Goal: Communication & Community: Answer question/provide support

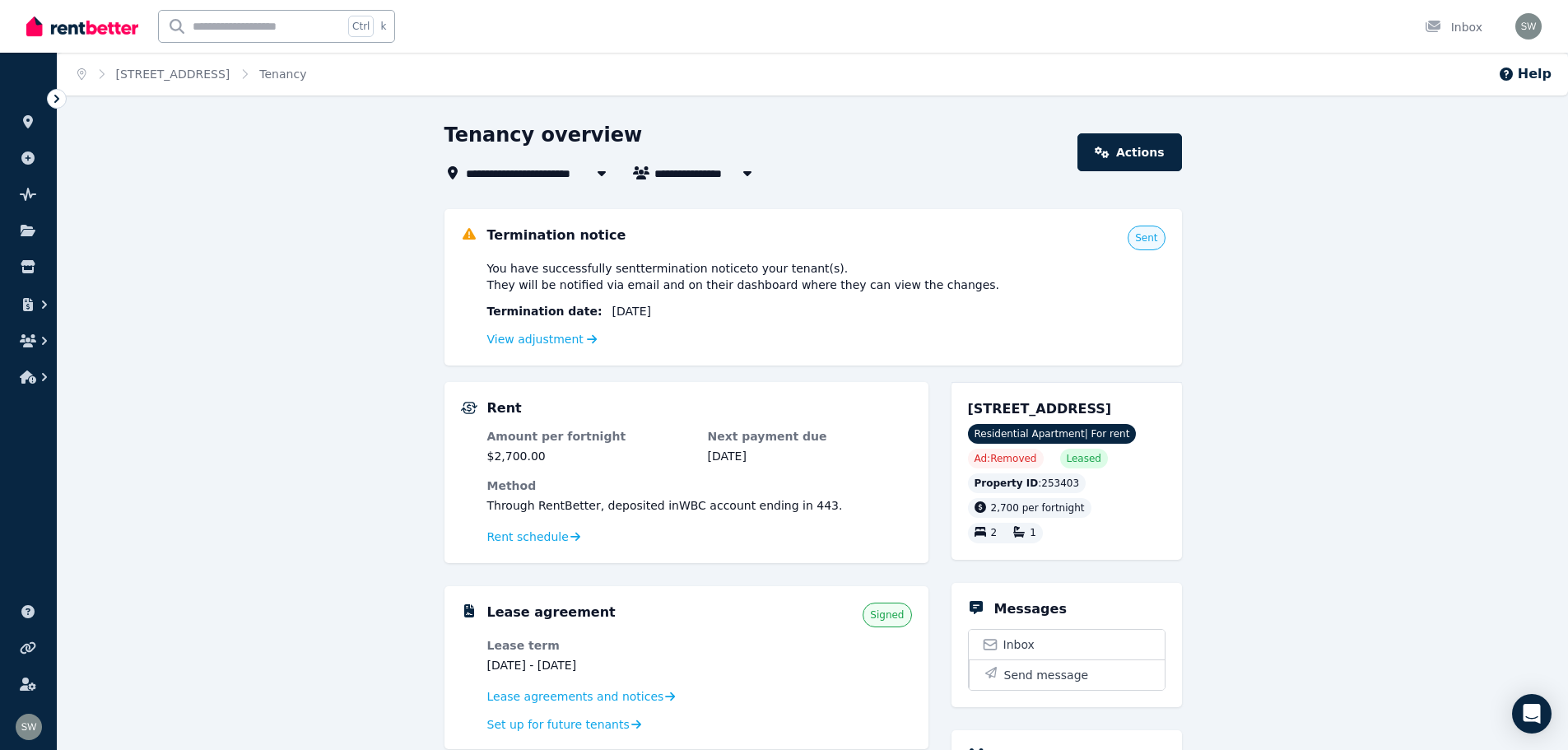
click at [61, 101] on icon at bounding box center [57, 99] width 17 height 17
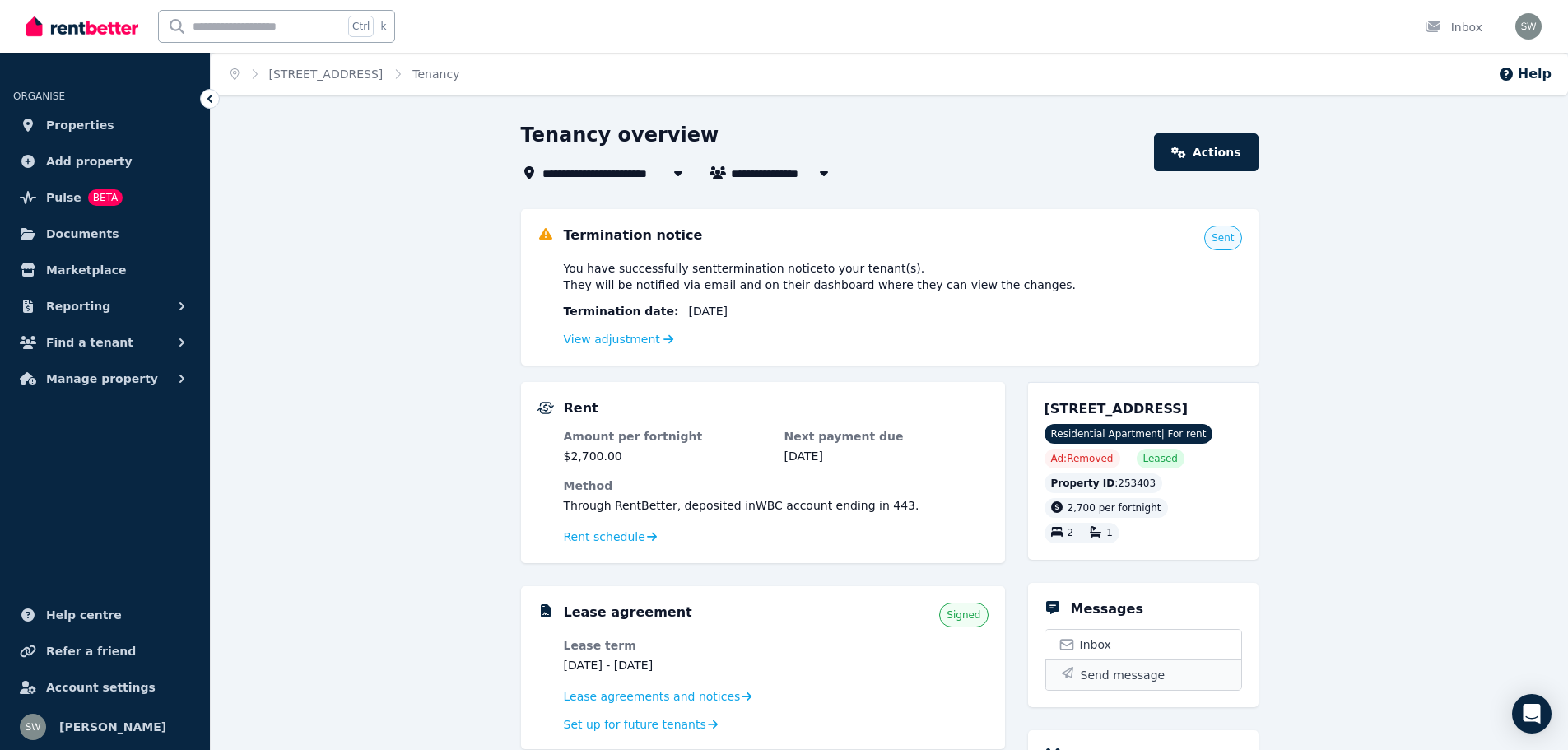
click at [1097, 669] on span "Send message" at bounding box center [1123, 675] width 84 height 17
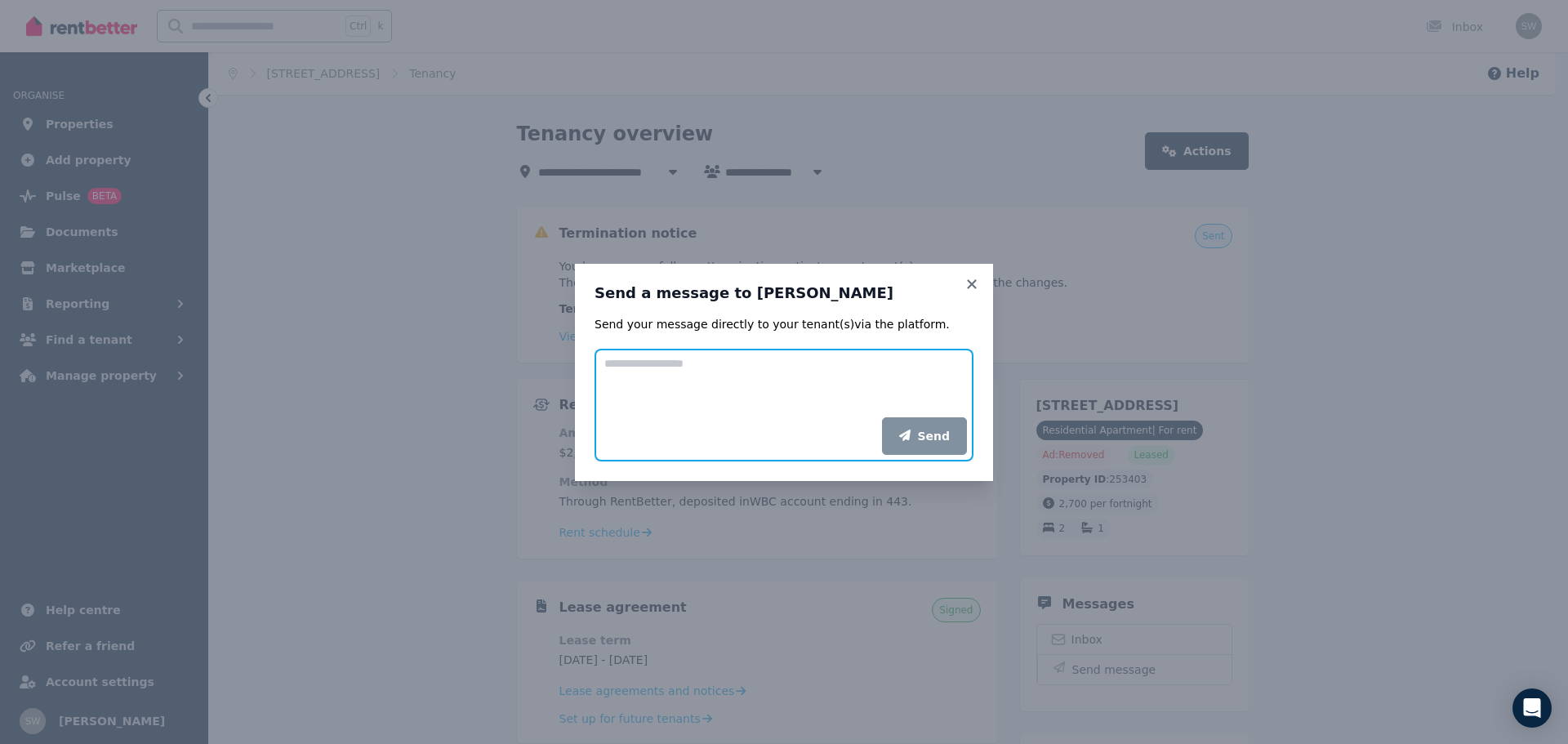
click at [690, 367] on textarea "Add your message" at bounding box center [784, 383] width 379 height 69
type textarea "**********"
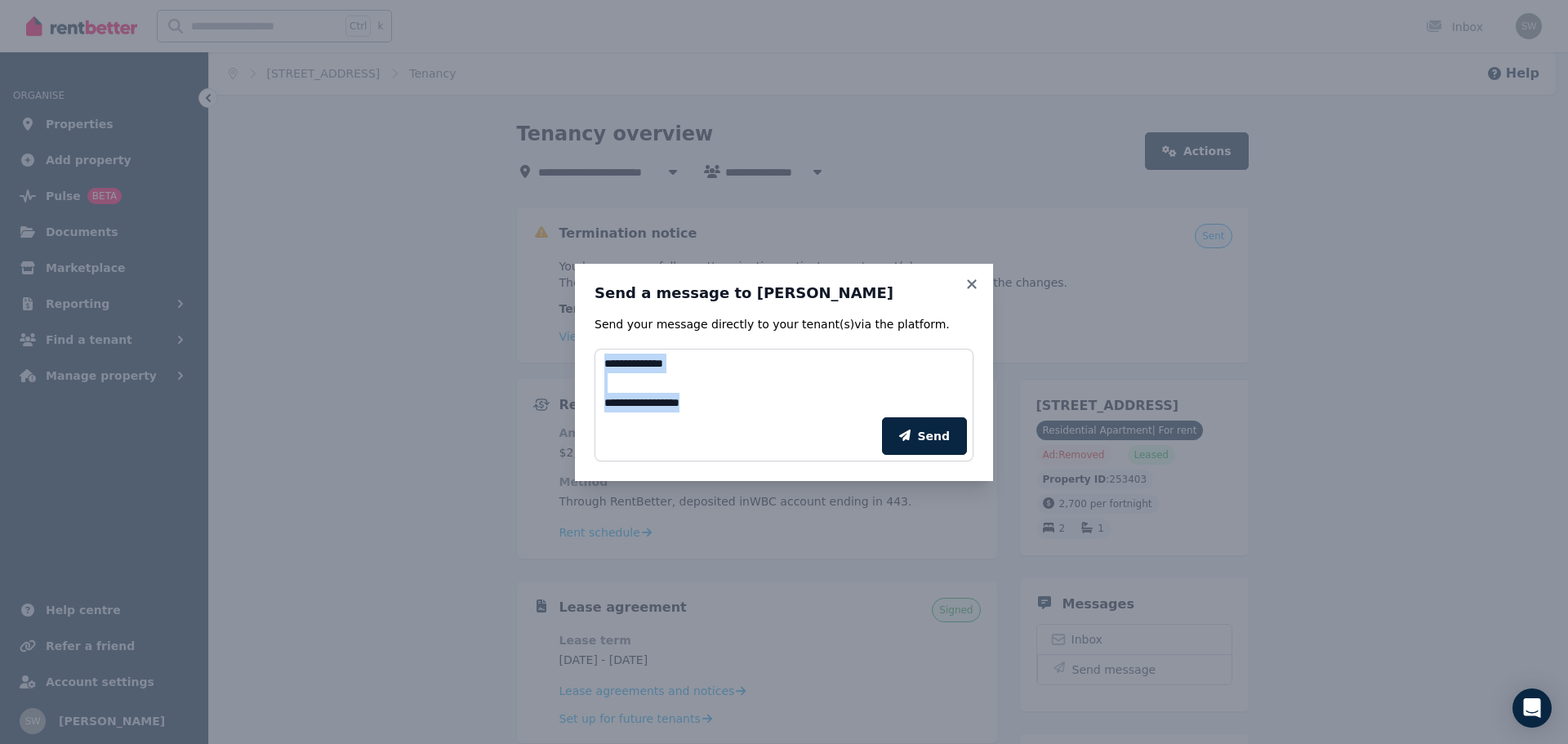
drag, startPoint x: 750, startPoint y: 411, endPoint x: 571, endPoint y: 351, distance: 188.8
click at [571, 351] on div "**********" at bounding box center [784, 372] width 1568 height 744
click at [969, 287] on icon at bounding box center [971, 283] width 9 height 9
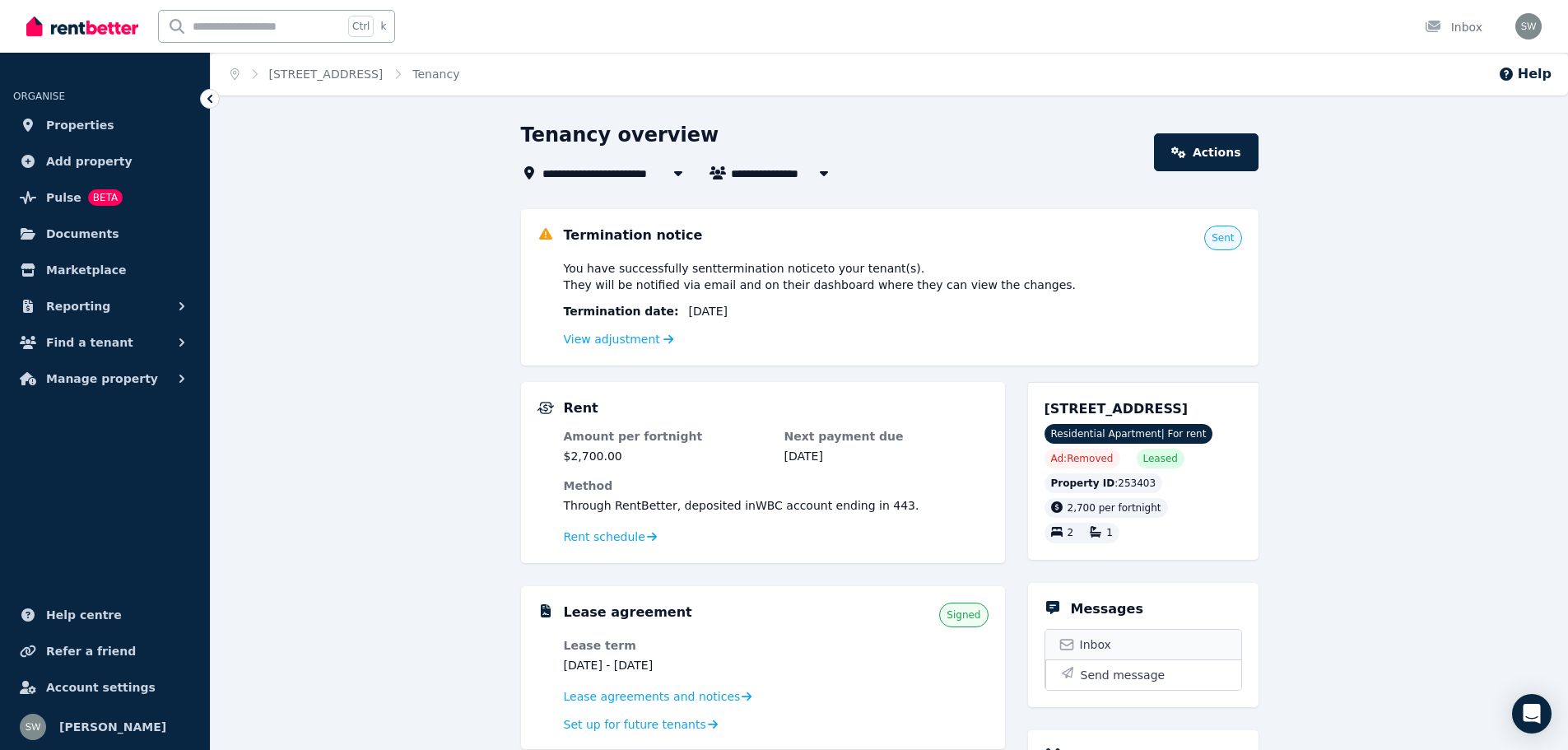
click at [1088, 638] on span "Inbox" at bounding box center [1096, 645] width 31 height 17
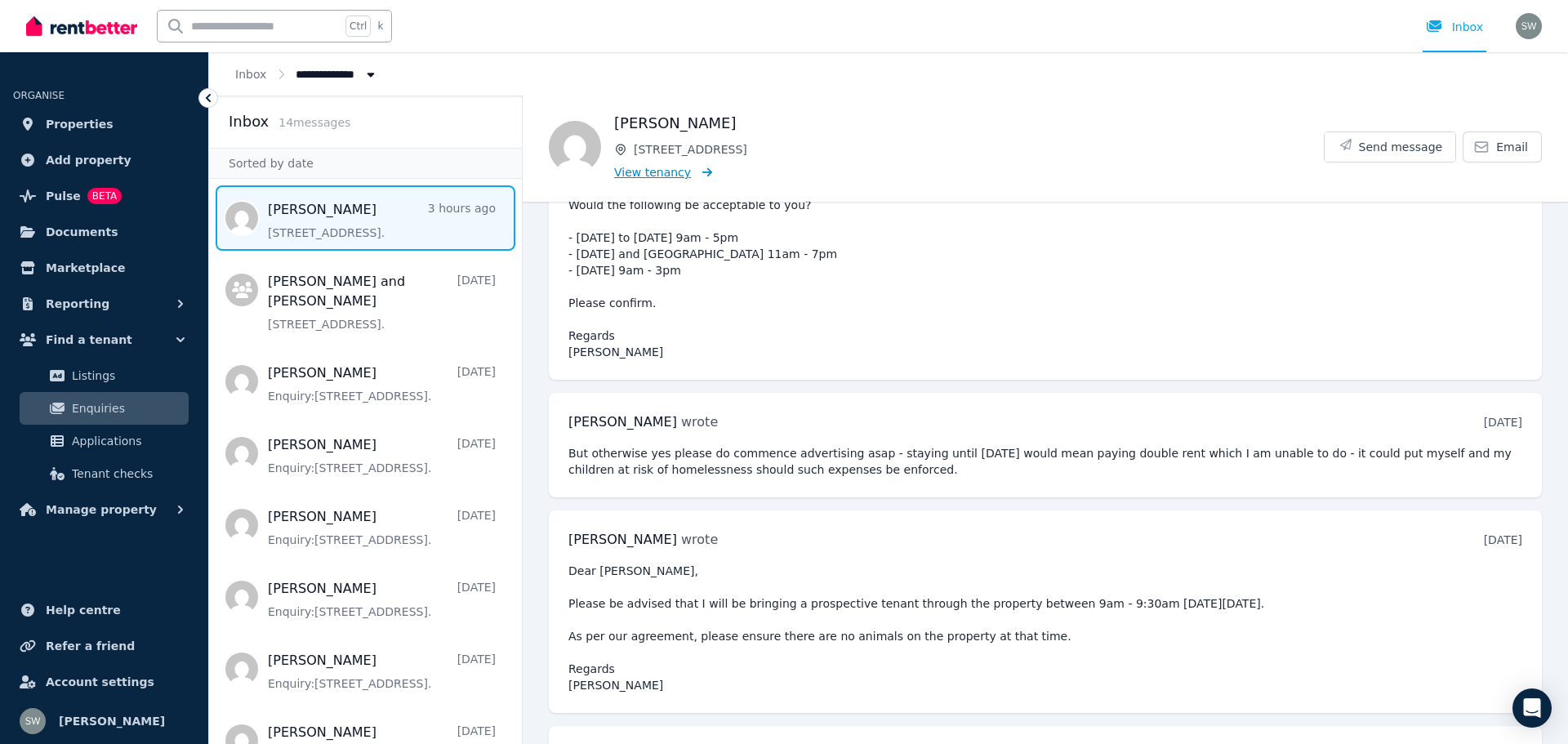
click at [652, 180] on div "[PERSON_NAME] [STREET_ADDRESS] View tenancy" at bounding box center [969, 147] width 710 height 71
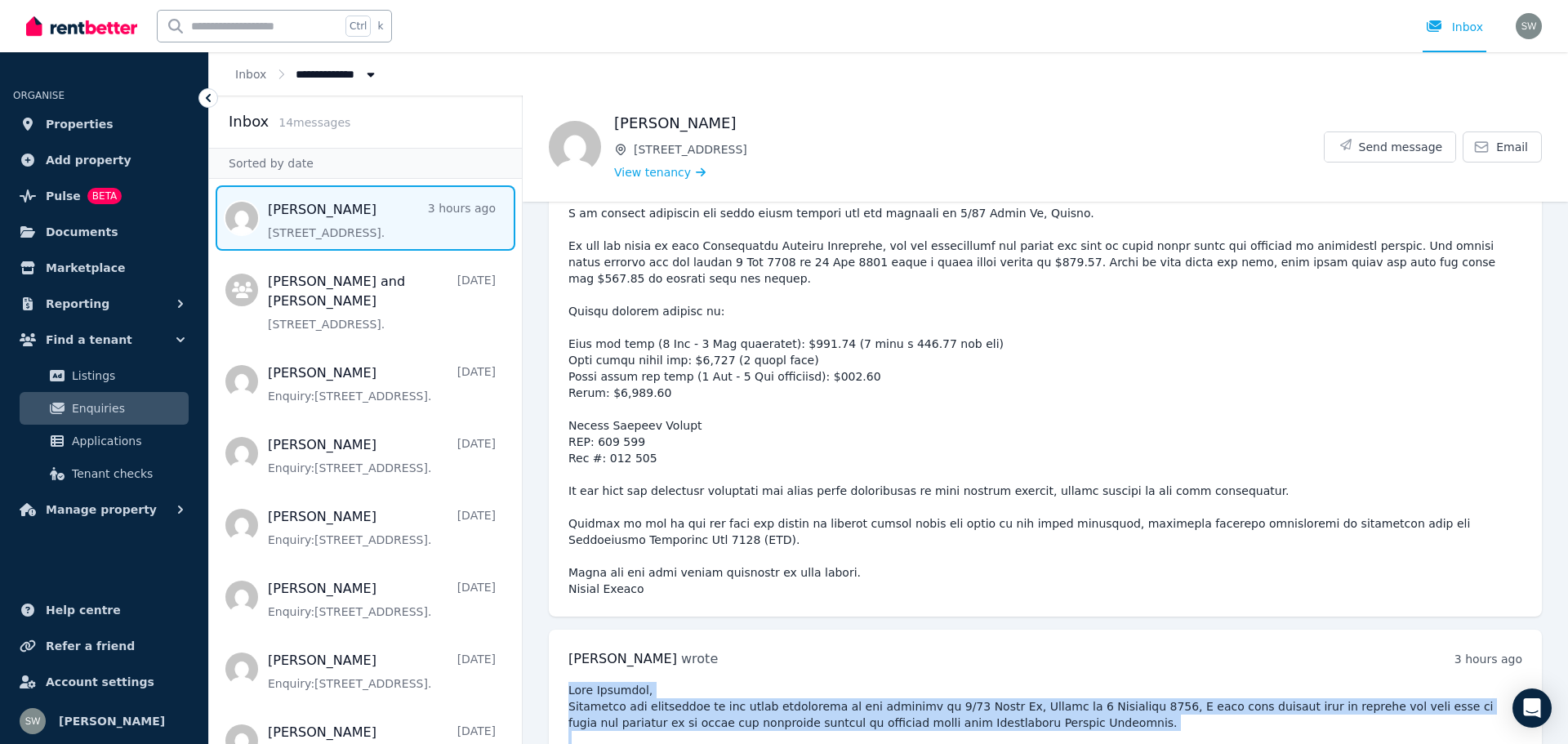
scroll to position [11764, 0]
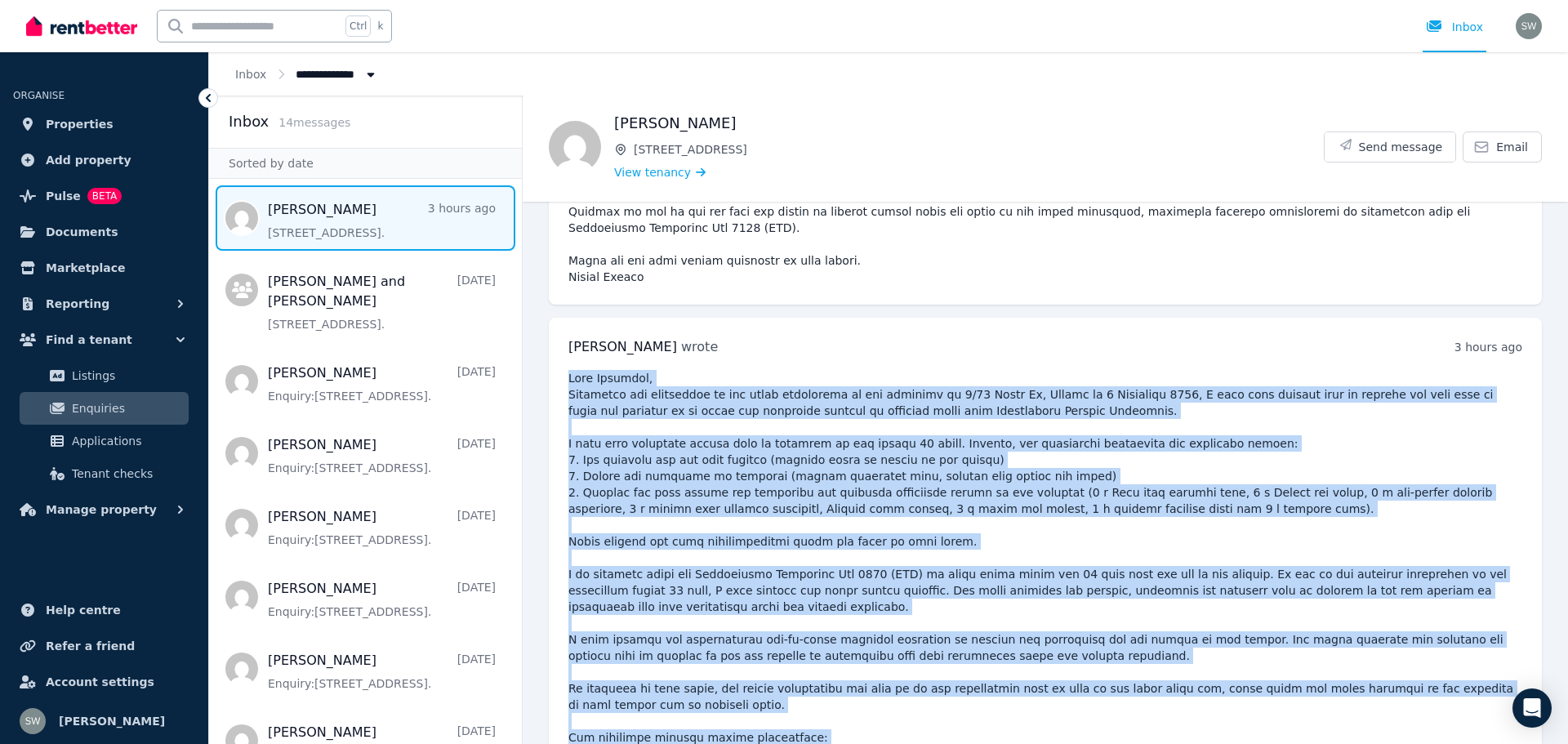
drag, startPoint x: 571, startPoint y: 264, endPoint x: 735, endPoint y: 716, distance: 480.8
click at [735, 716] on div "[PERSON_NAME] wrote 3 hours ago 12:41 pm [DATE][DATE]" at bounding box center [1046, 737] width 993 height 840
copy pre "Dear [PERSON_NAME], Following the completion of the final inspection of the pre…"
click at [705, 370] on pre at bounding box center [1045, 754] width 954 height 768
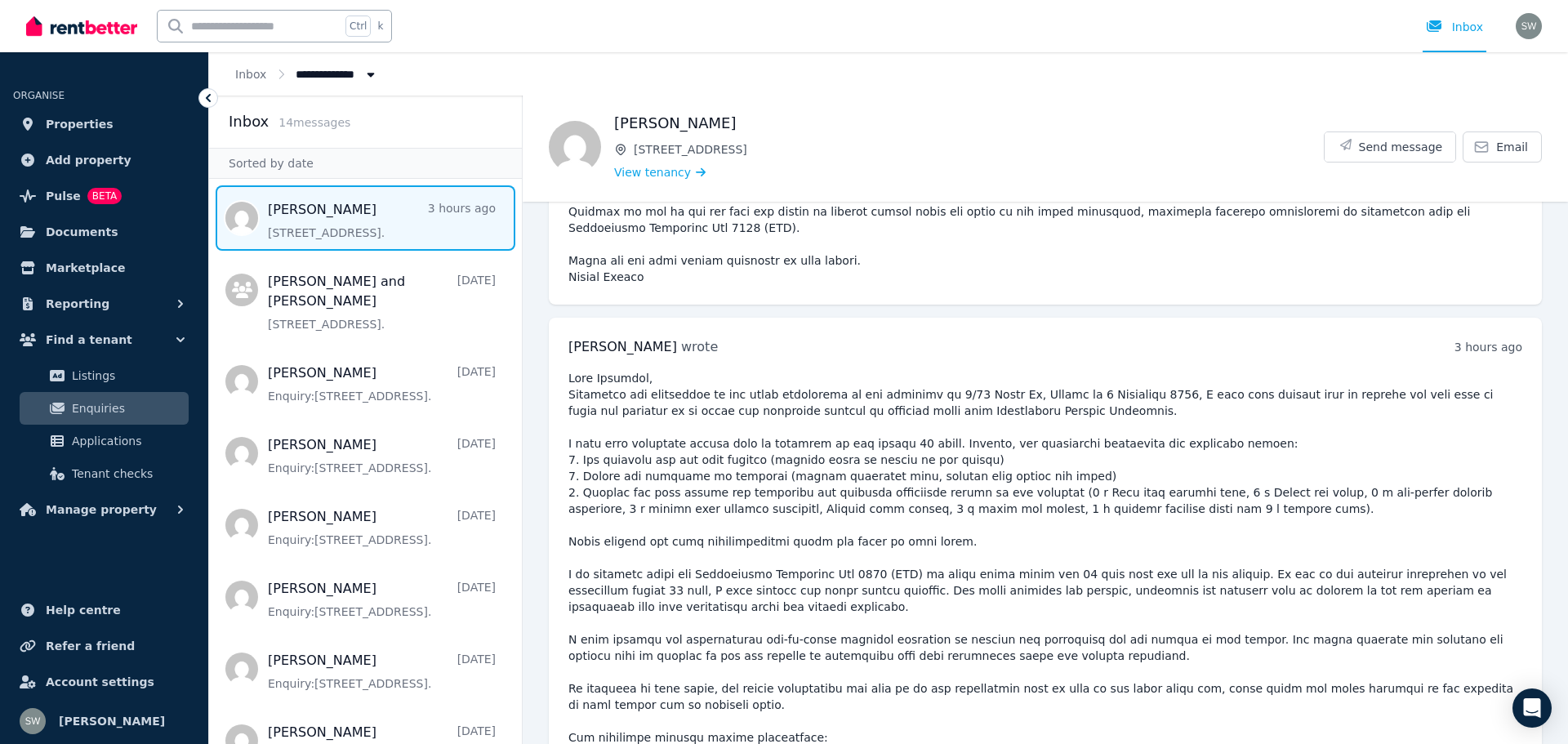
drag, startPoint x: 952, startPoint y: 326, endPoint x: 575, endPoint y: 321, distance: 377.0
click at [575, 370] on pre at bounding box center [1045, 754] width 954 height 768
copy pre "Rent pro rata ([DATE] – [DATE] inclusive): $771.44 (4 days x $192.86 per day)"
click at [689, 370] on pre at bounding box center [1045, 754] width 954 height 768
drag, startPoint x: 802, startPoint y: 424, endPoint x: 566, endPoint y: 329, distance: 254.4
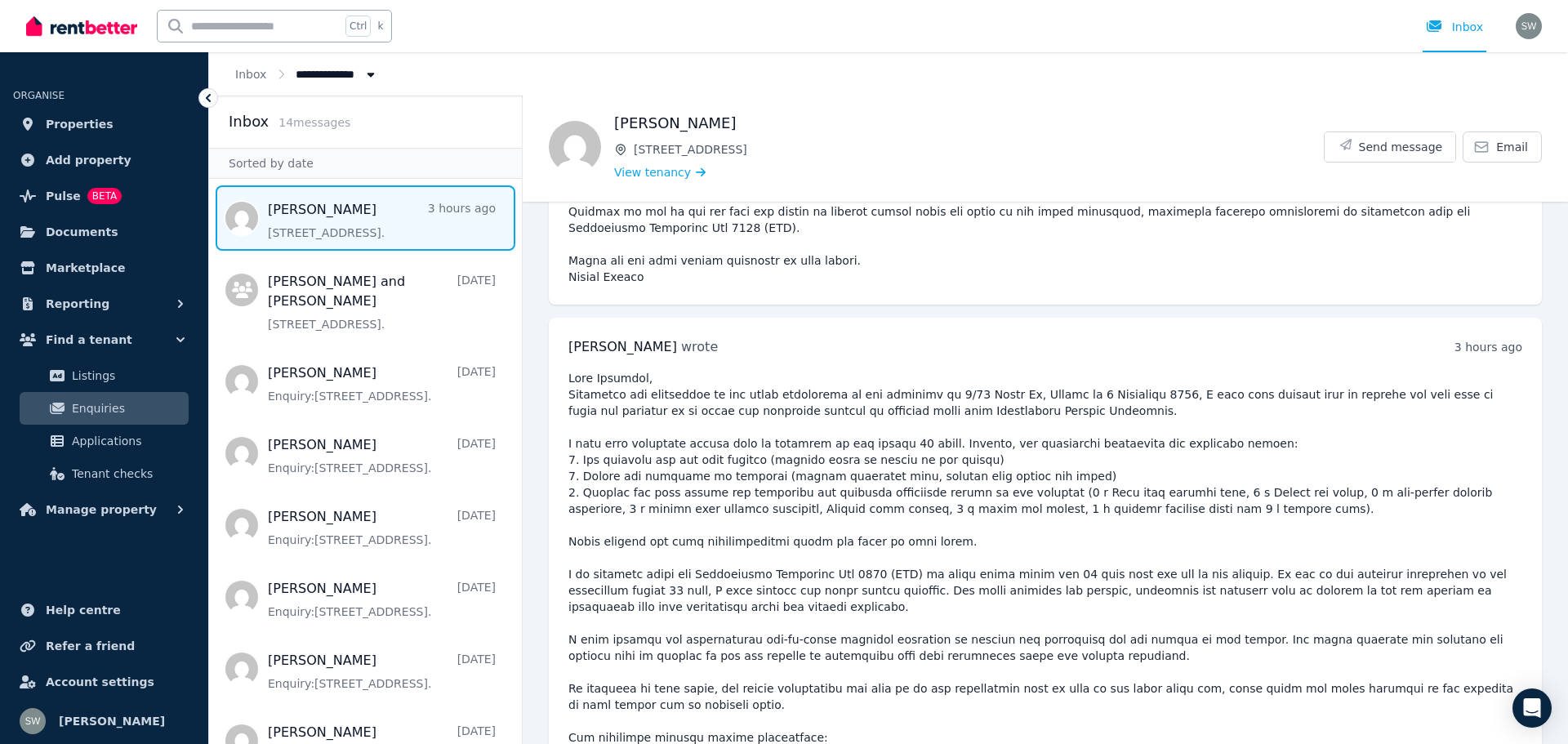
click at [566, 329] on div "[PERSON_NAME] wrote 3 hours ago 12:41 pm [DATE][DATE]" at bounding box center [1046, 737] width 993 height 840
copy pre "• Rent pro rata ([DATE] – [DATE] inclusive): $771.44 (4 days x $192.86 per day)…"
drag, startPoint x: 568, startPoint y: 503, endPoint x: 681, endPoint y: 582, distance: 137.9
click at [681, 582] on pre at bounding box center [1045, 754] width 954 height 768
copy pre "Payment details: [PERSON_NAME] BSB: 732 166 Acc #: 629 443"
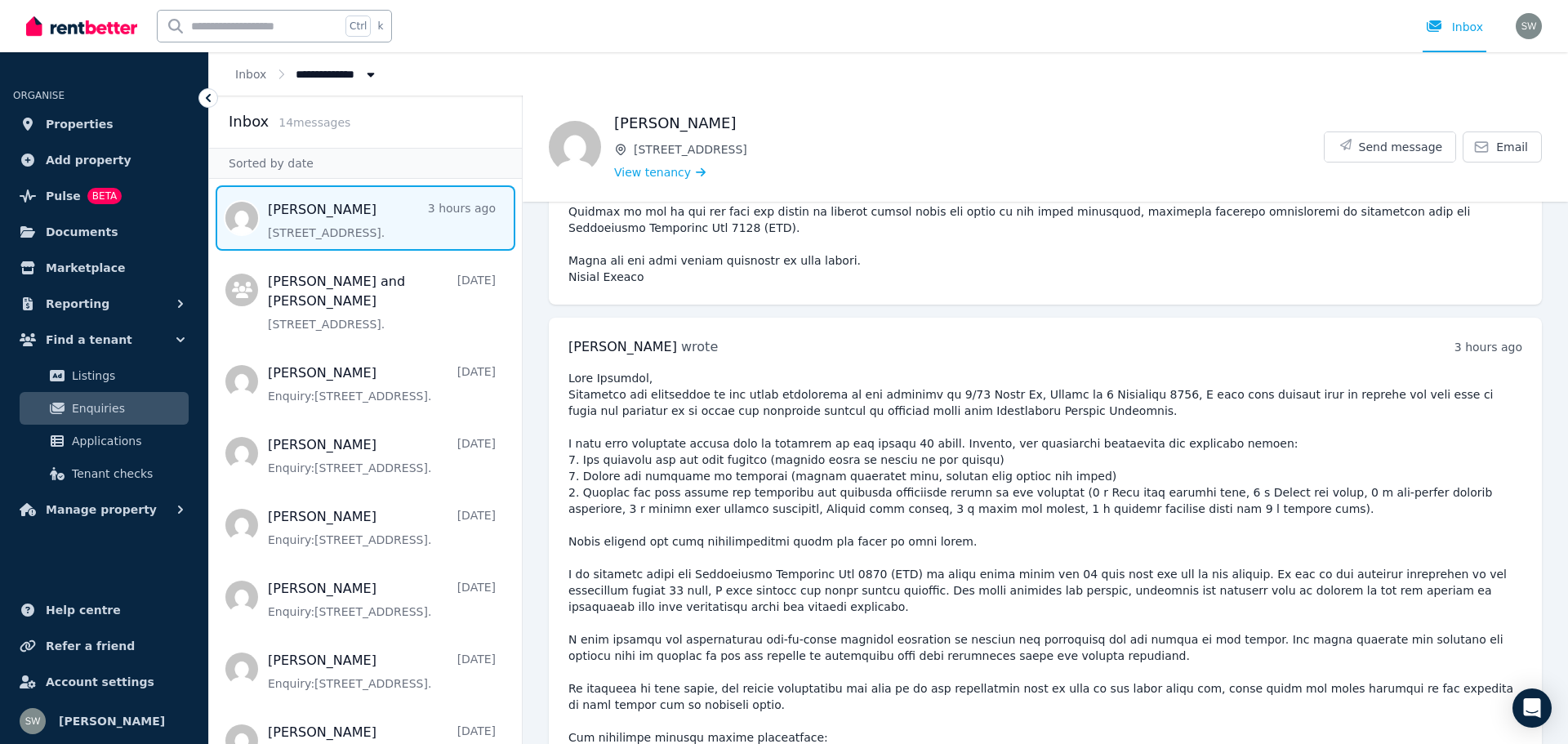
click at [901, 517] on pre at bounding box center [1045, 754] width 954 height 768
click at [1373, 152] on span "Send message" at bounding box center [1401, 147] width 84 height 16
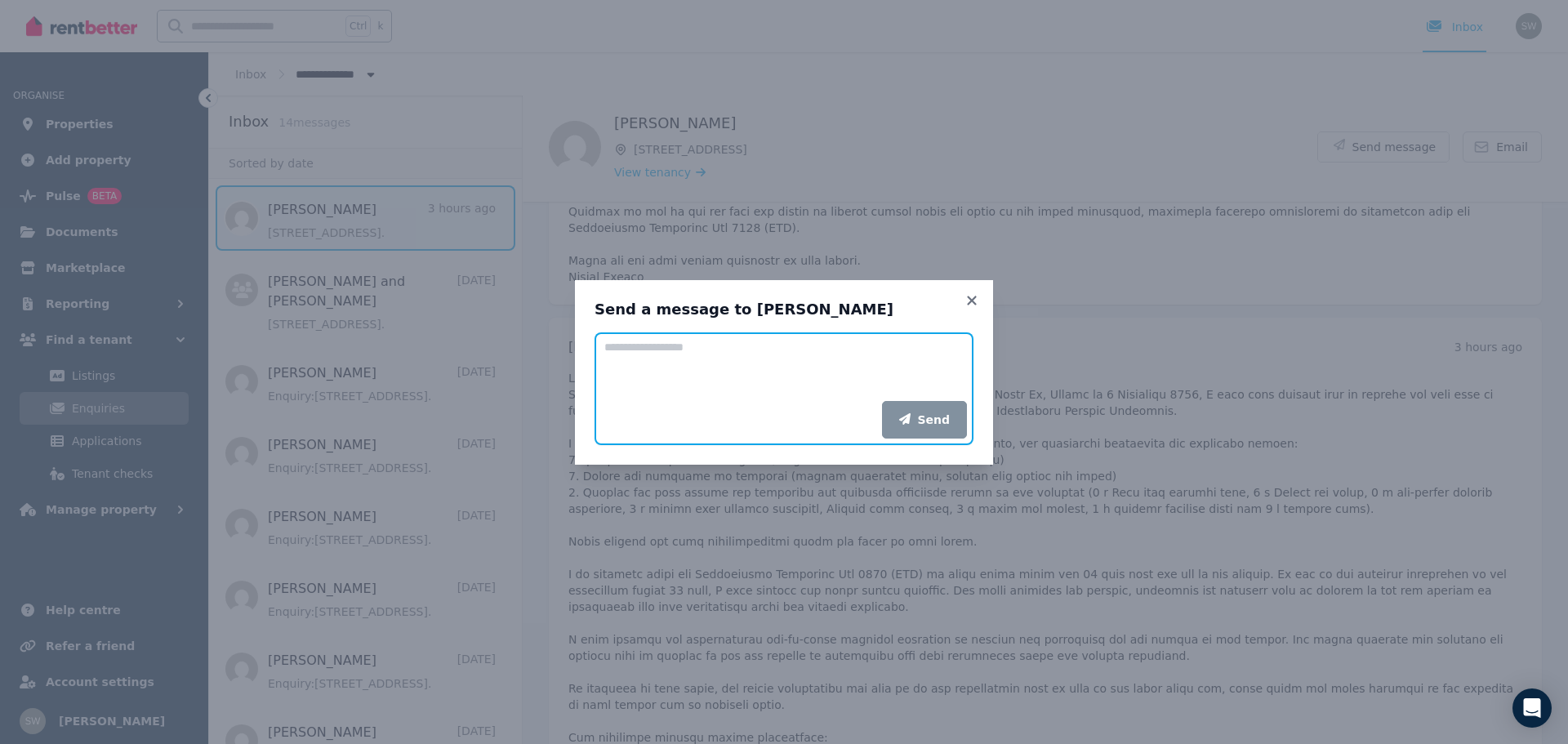
click at [790, 352] on textarea "Add your message" at bounding box center [784, 367] width 379 height 69
paste textarea "**********"
click at [719, 352] on textarea "Add your message" at bounding box center [784, 367] width 379 height 69
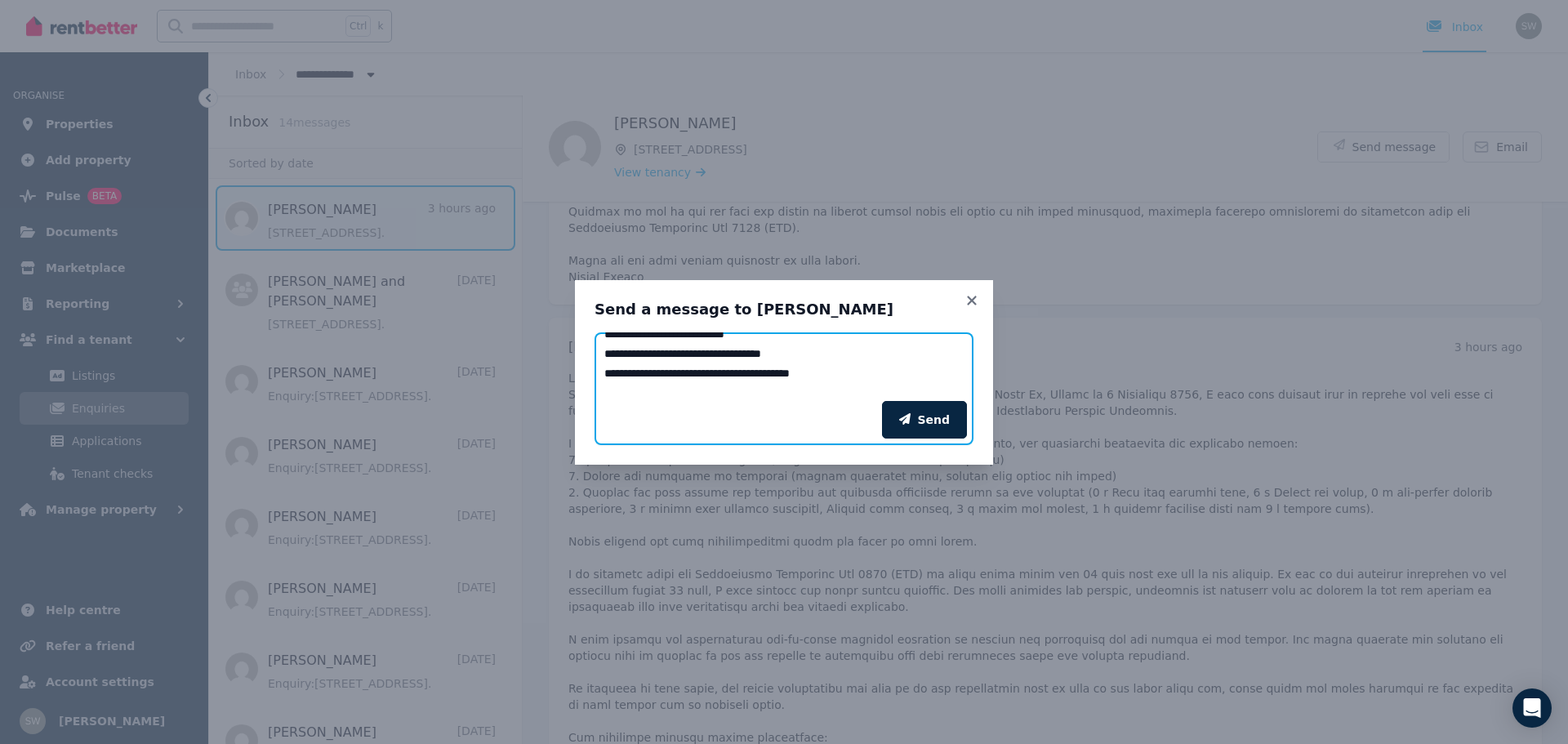
scroll to position [523, 0]
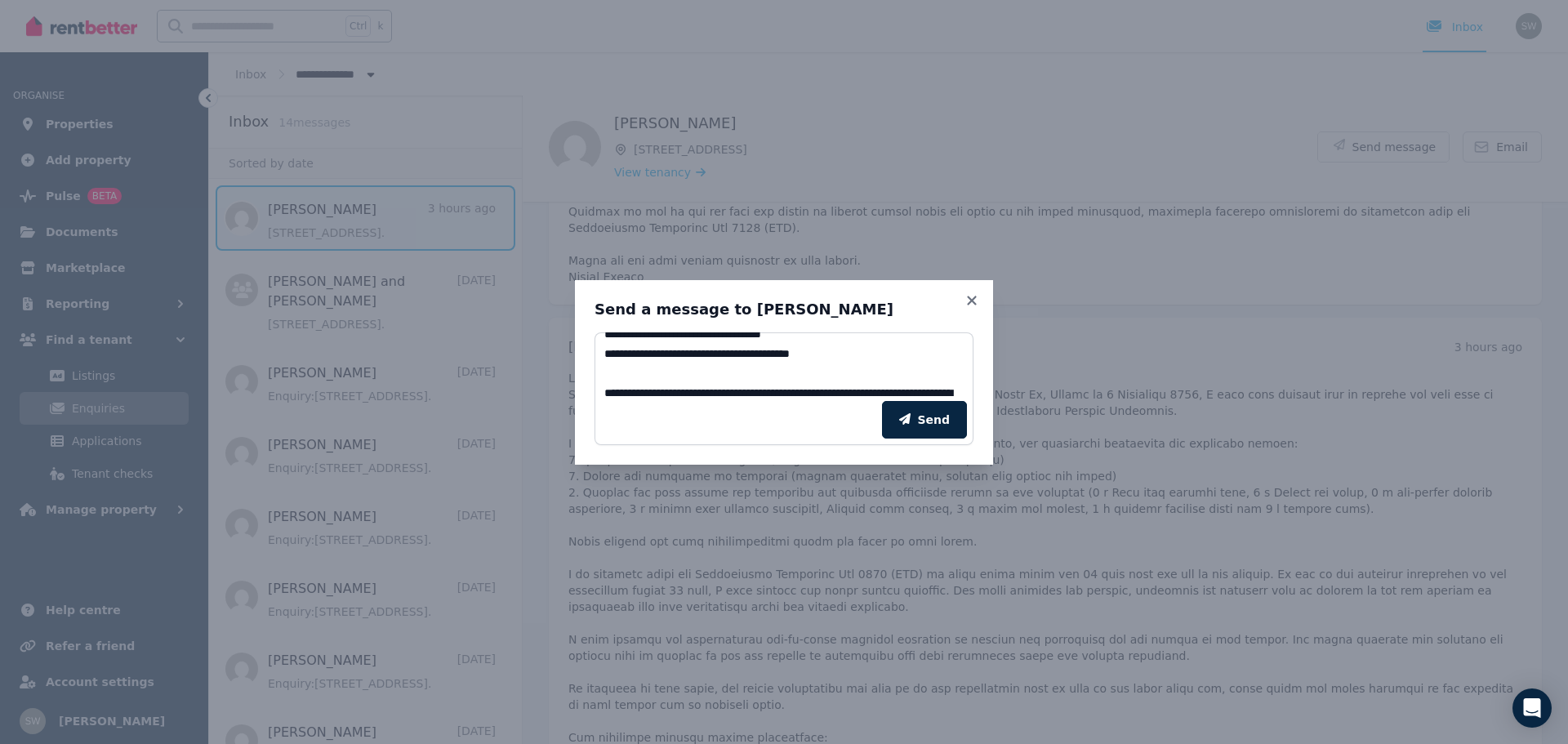
drag, startPoint x: 845, startPoint y: 294, endPoint x: 1045, endPoint y: 273, distance: 201.1
click at [1045, 273] on div "Send a message to [PERSON_NAME] Add your message Send" at bounding box center [784, 372] width 1568 height 744
drag, startPoint x: 855, startPoint y: 292, endPoint x: 883, endPoint y: 389, distance: 101.0
click at [883, 389] on div "Send a message to [PERSON_NAME] Add your message Send" at bounding box center [783, 372] width 418 height 185
click at [852, 393] on textarea "Add your message" at bounding box center [784, 367] width 379 height 69
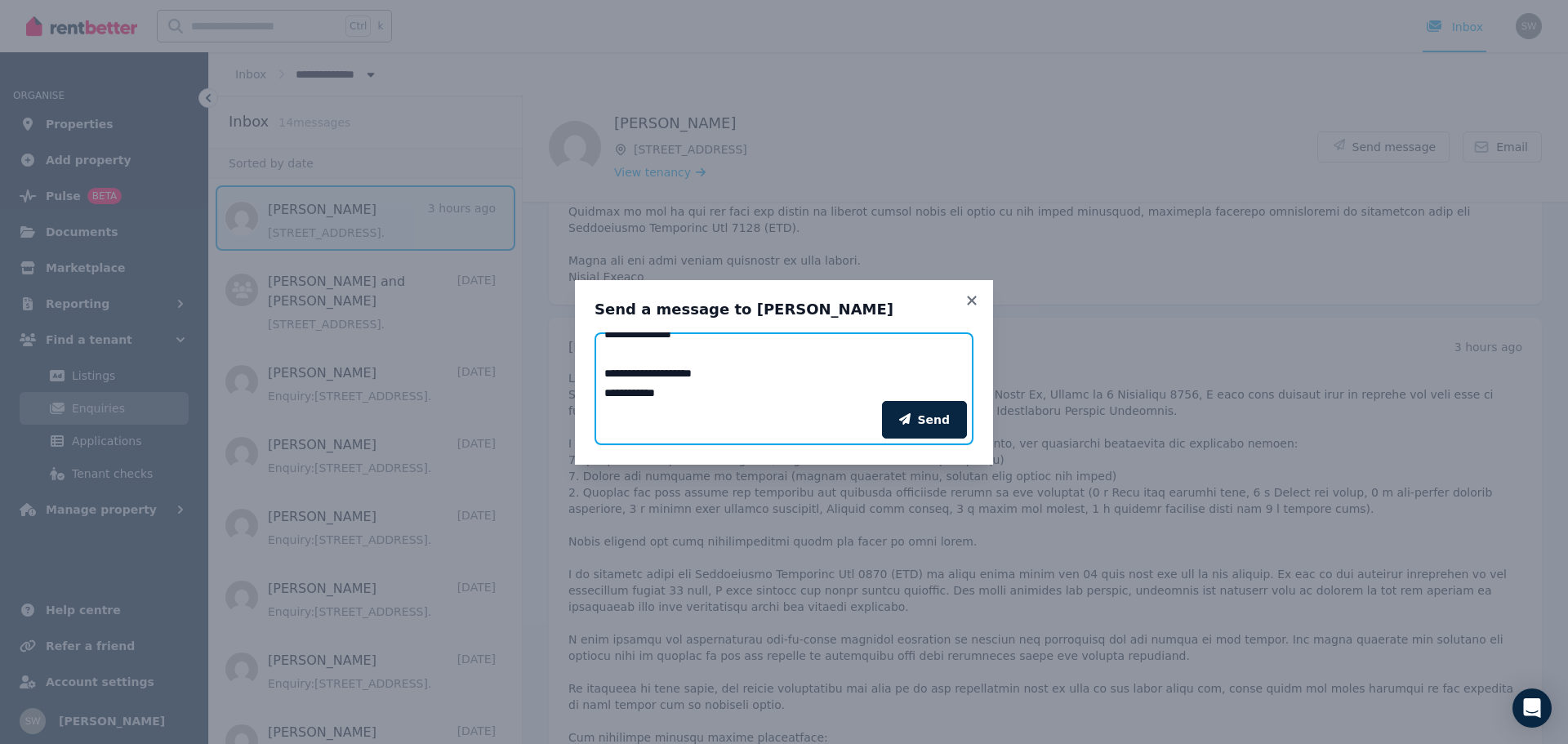
scroll to position [680, 0]
paste textarea "**********"
type textarea "**********"
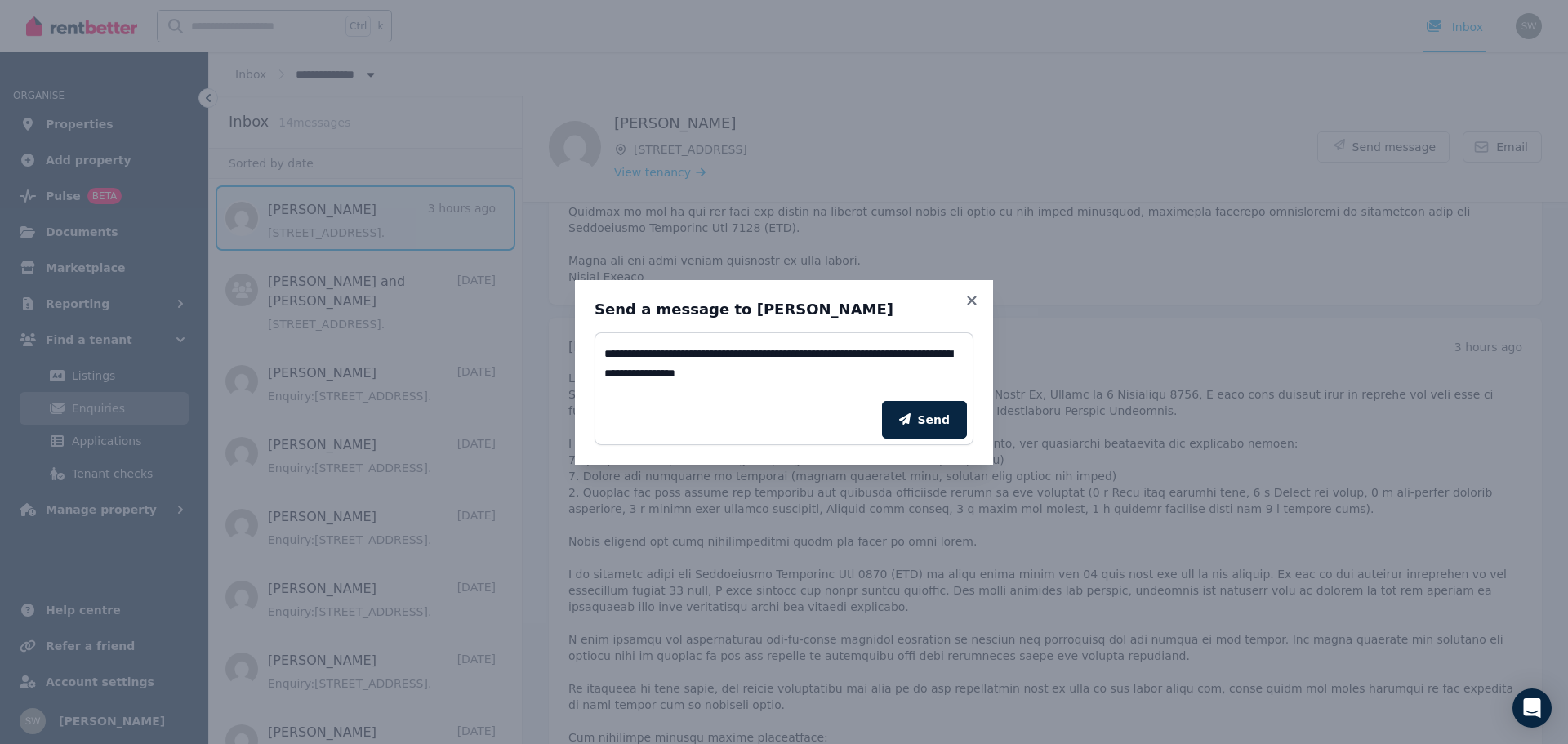
click at [918, 241] on div "Send a message to [PERSON_NAME] Add your message Send" at bounding box center [784, 372] width 1568 height 744
click at [778, 402] on div "Send" at bounding box center [784, 420] width 379 height 51
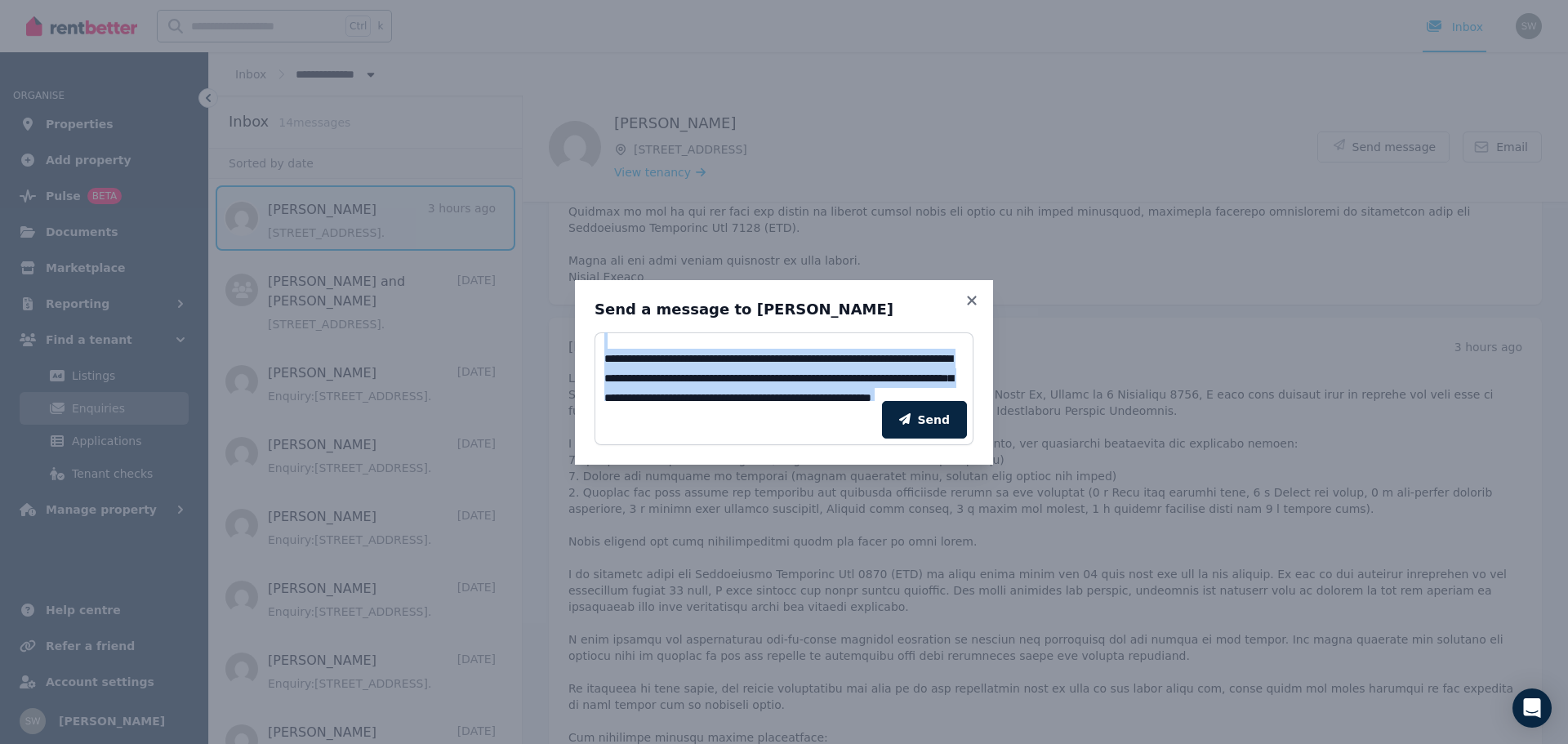
drag, startPoint x: 773, startPoint y: 395, endPoint x: 757, endPoint y: 391, distance: 16.5
click at [757, 391] on form "Add your message Send" at bounding box center [784, 388] width 379 height 113
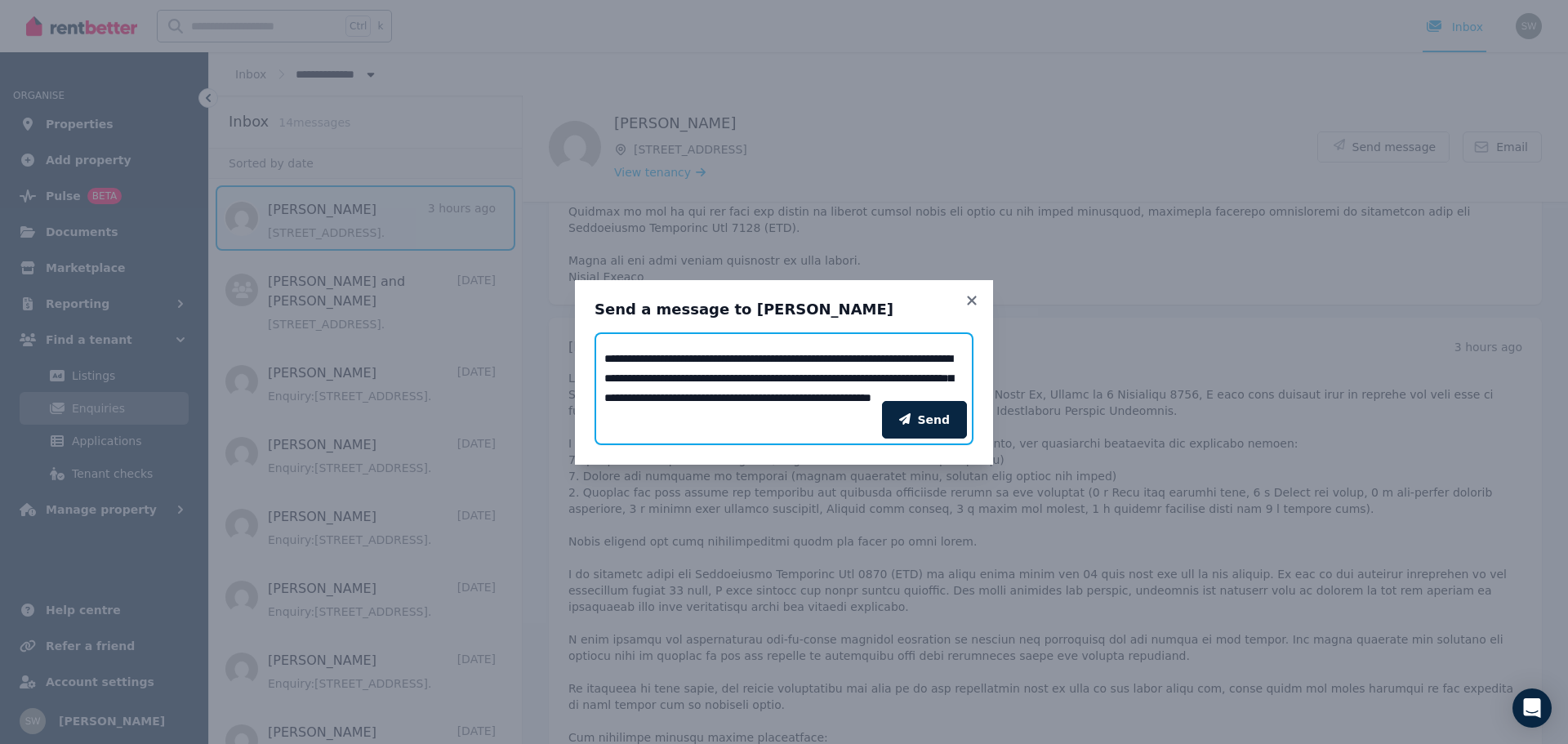
click at [757, 391] on textarea "Add your message" at bounding box center [784, 367] width 379 height 69
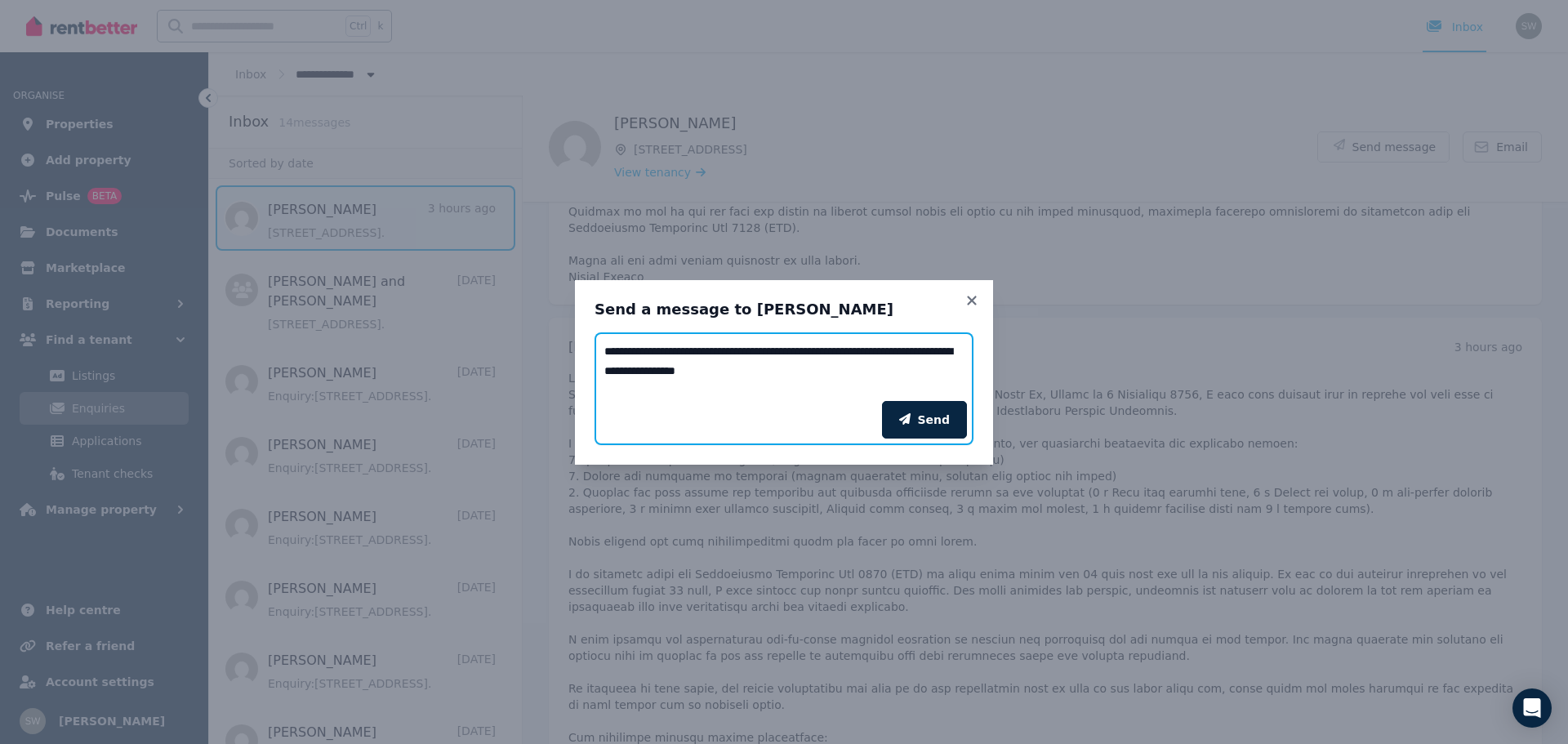
click at [739, 386] on textarea "Add your message" at bounding box center [784, 367] width 379 height 69
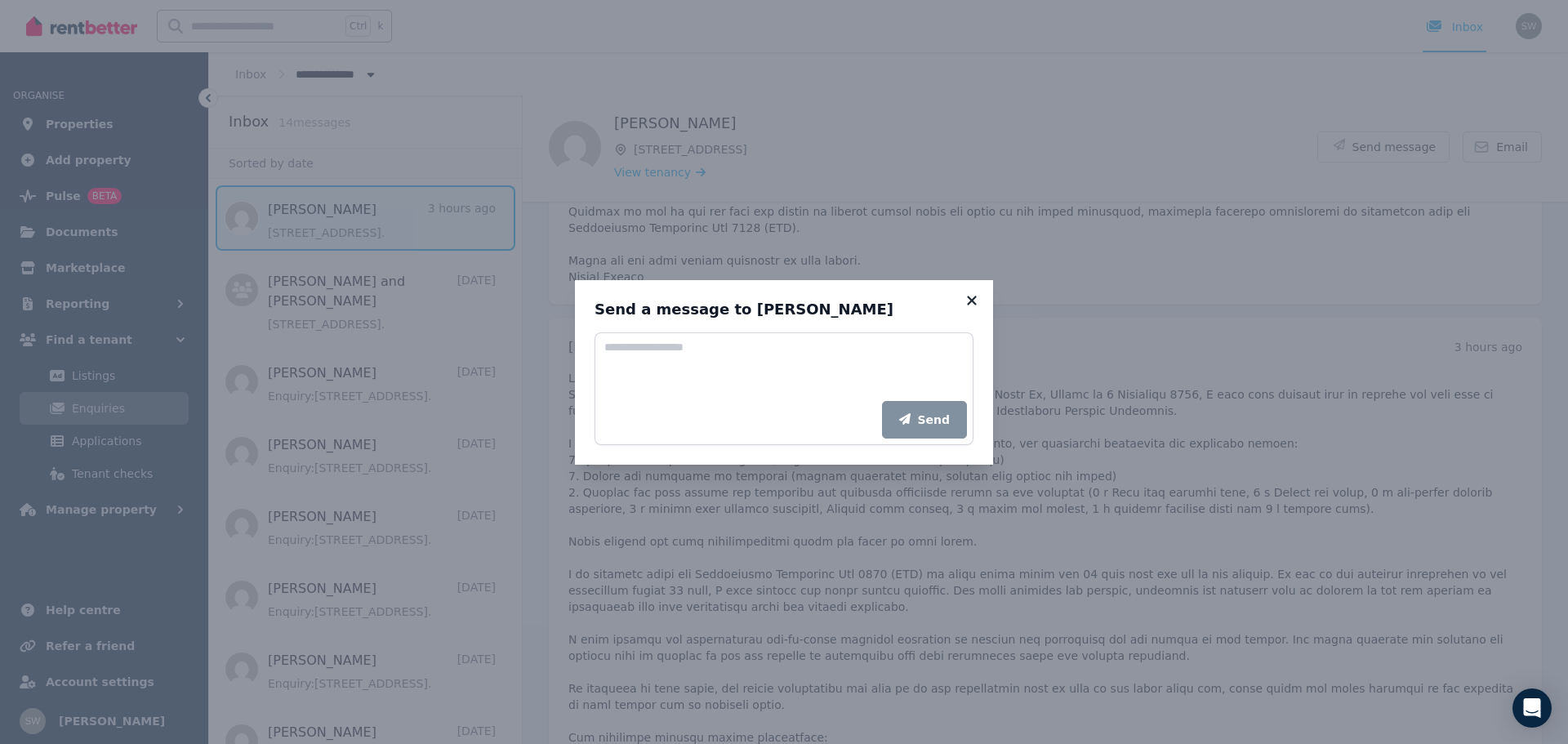
click at [974, 295] on icon at bounding box center [972, 301] width 16 height 15
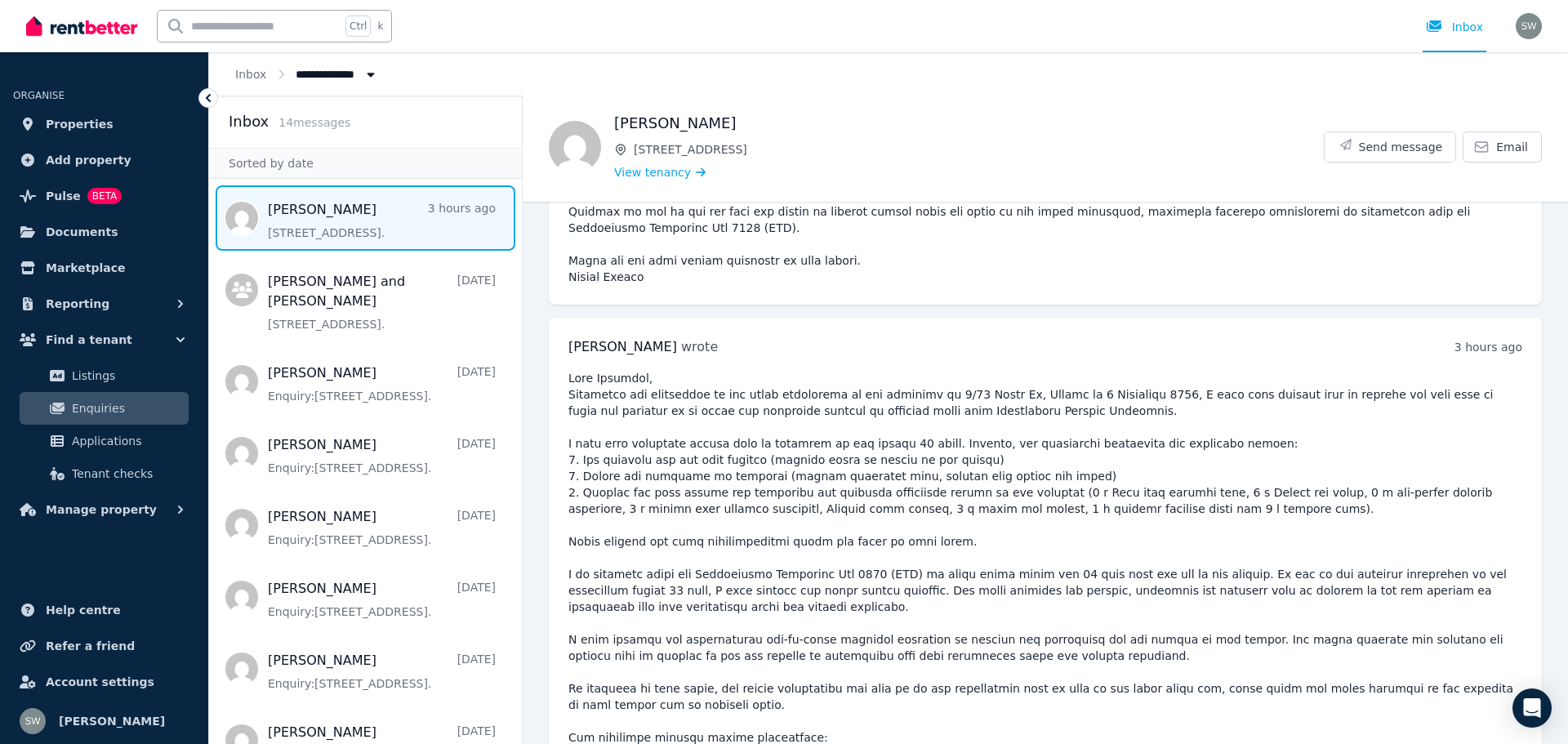
drag, startPoint x: 568, startPoint y: 325, endPoint x: 959, endPoint y: 325, distance: 391.0
click at [959, 370] on pre at bounding box center [1045, 754] width 954 height 768
copy pre "• Rent pro rata ([DATE] – [DATE] inclusive): $771.44 (4 days x $192.86 per day)"
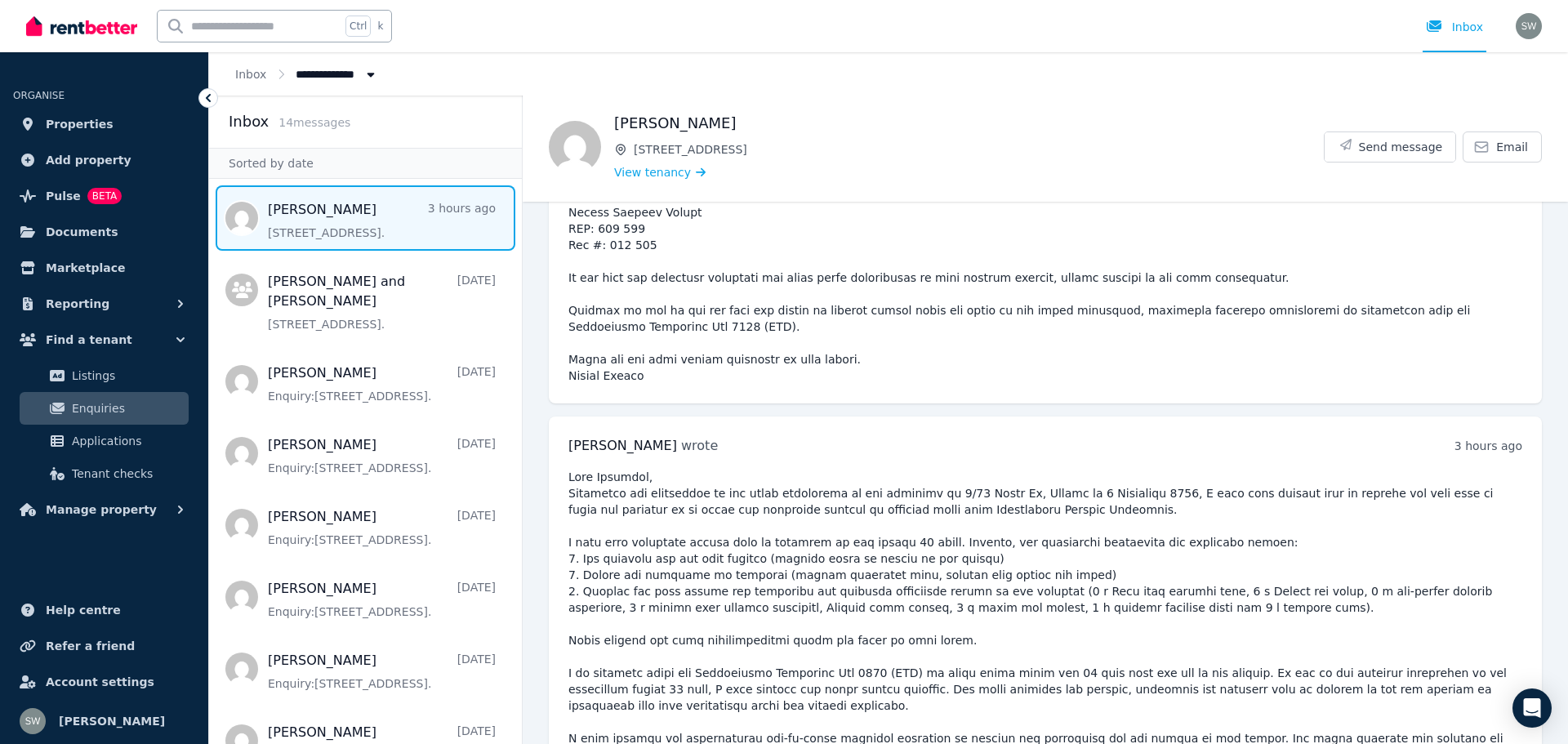
scroll to position [11764, 0]
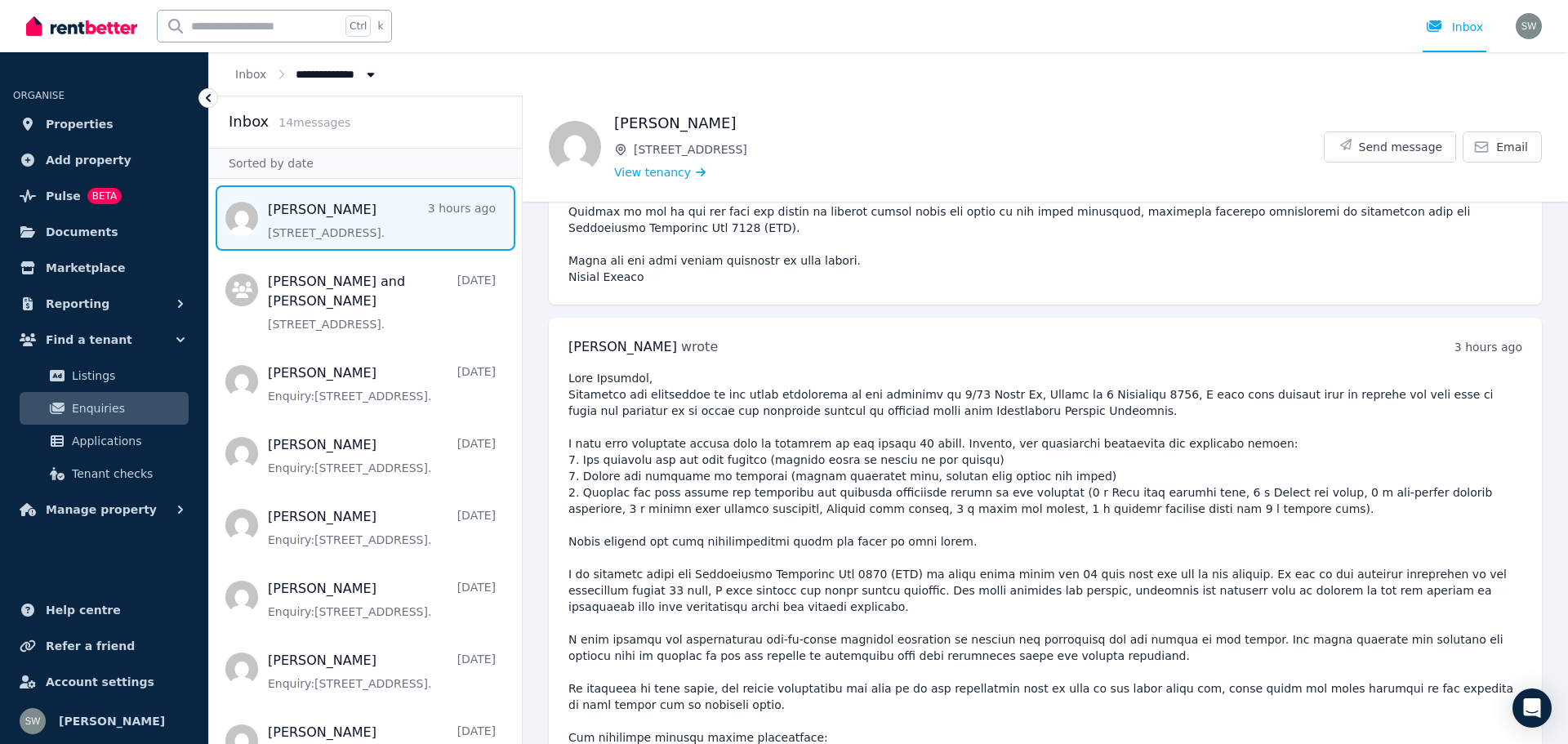
drag, startPoint x: 850, startPoint y: 358, endPoint x: 692, endPoint y: 358, distance: 158.0
click at [692, 370] on pre at bounding box center [1045, 754] width 954 height 768
copy pre "[DATE] – [DATE] inclusive): $120.30"
click at [1377, 150] on span "Send message" at bounding box center [1401, 147] width 84 height 16
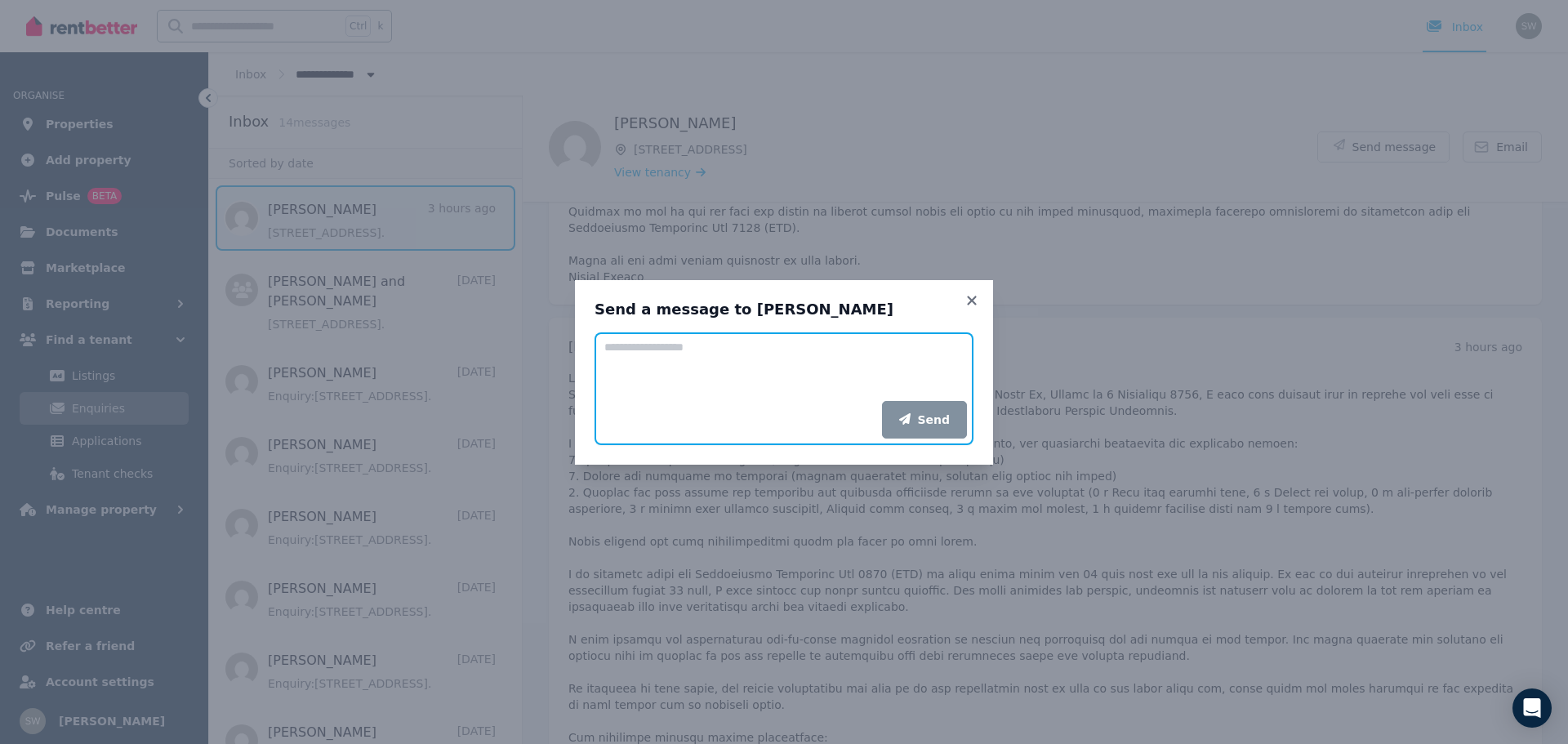
click at [855, 360] on textarea "Add your message" at bounding box center [784, 367] width 379 height 69
paste textarea "**********"
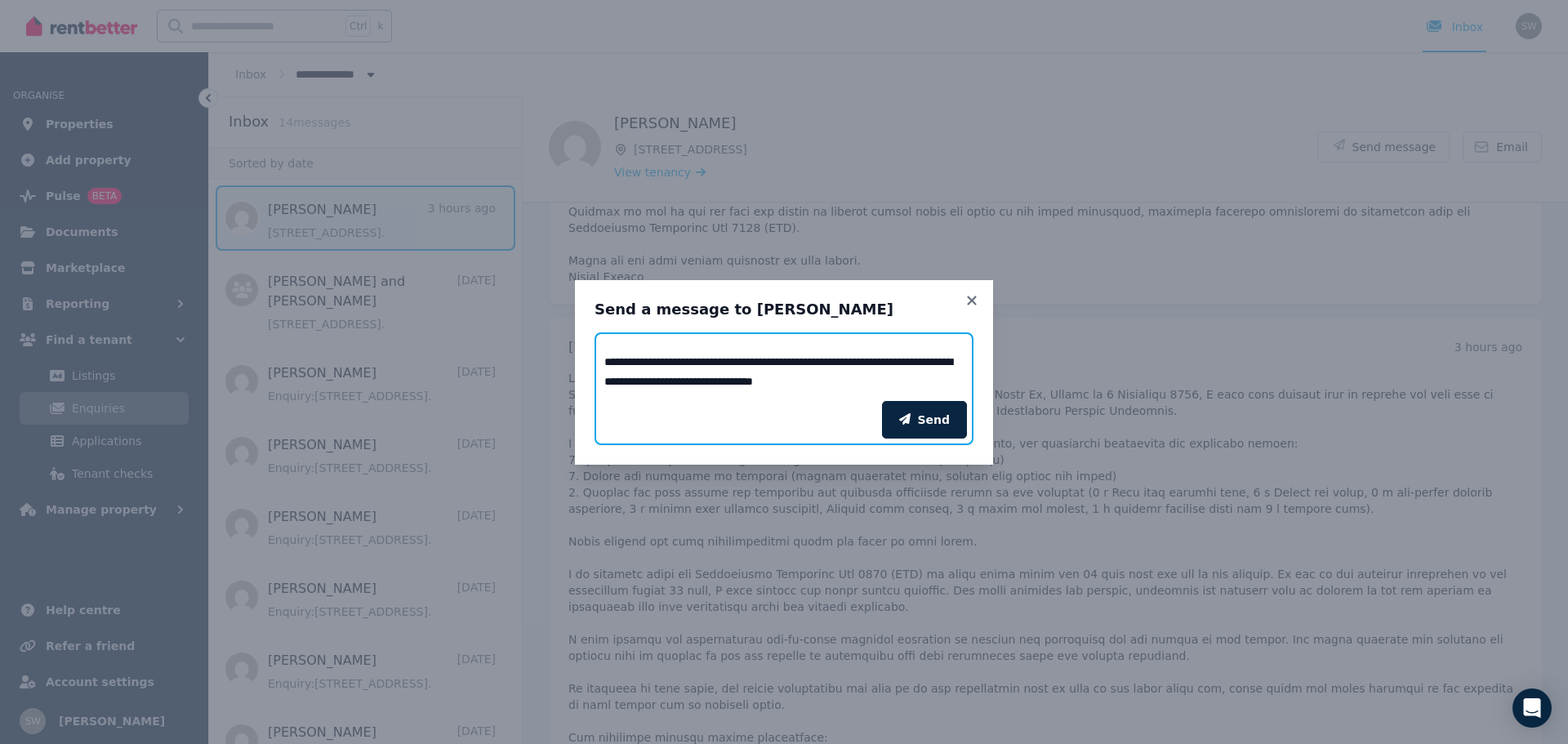
scroll to position [0, 0]
click at [741, 381] on textarea "Add your message" at bounding box center [784, 367] width 379 height 69
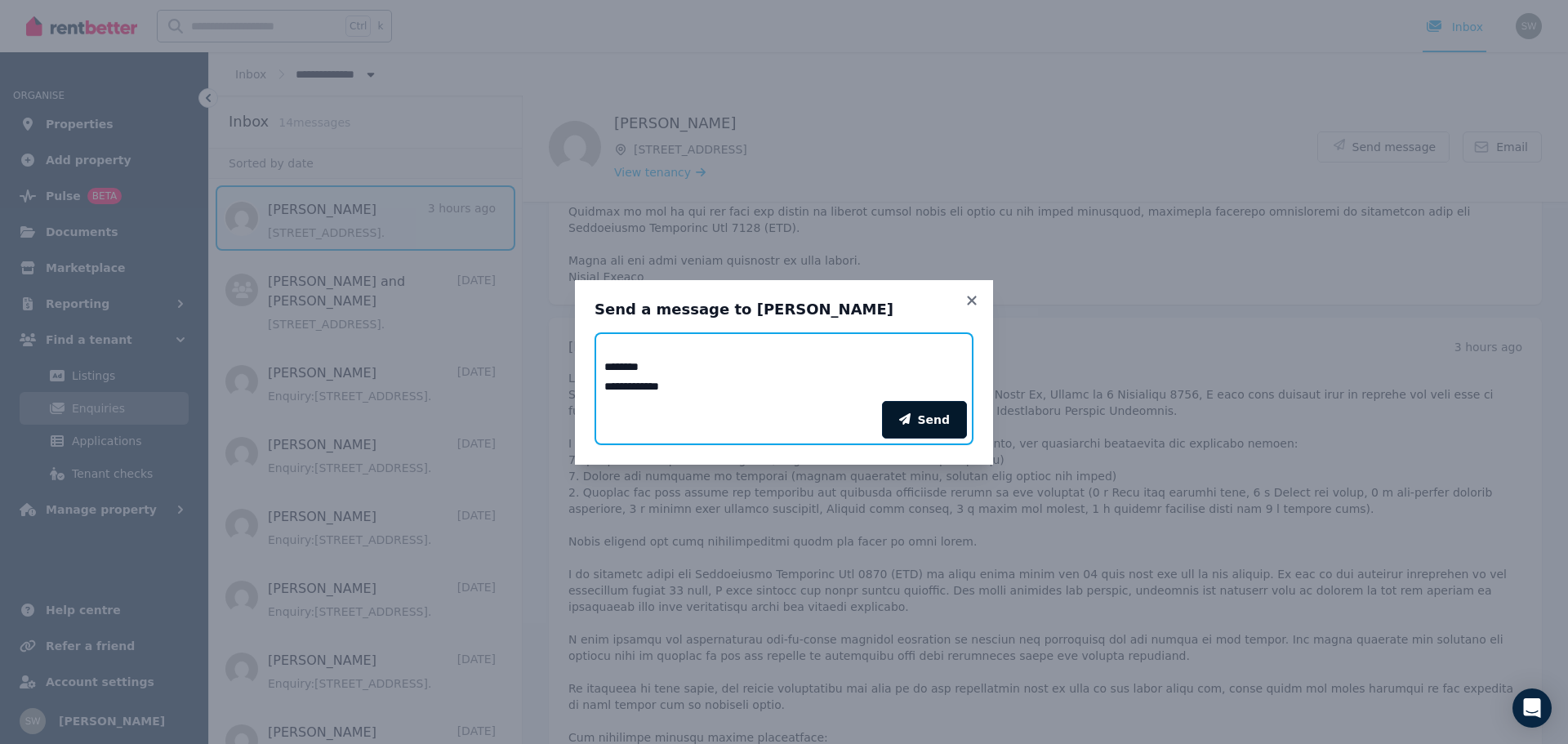
type textarea "**********"
click at [924, 415] on button "Send" at bounding box center [924, 420] width 85 height 38
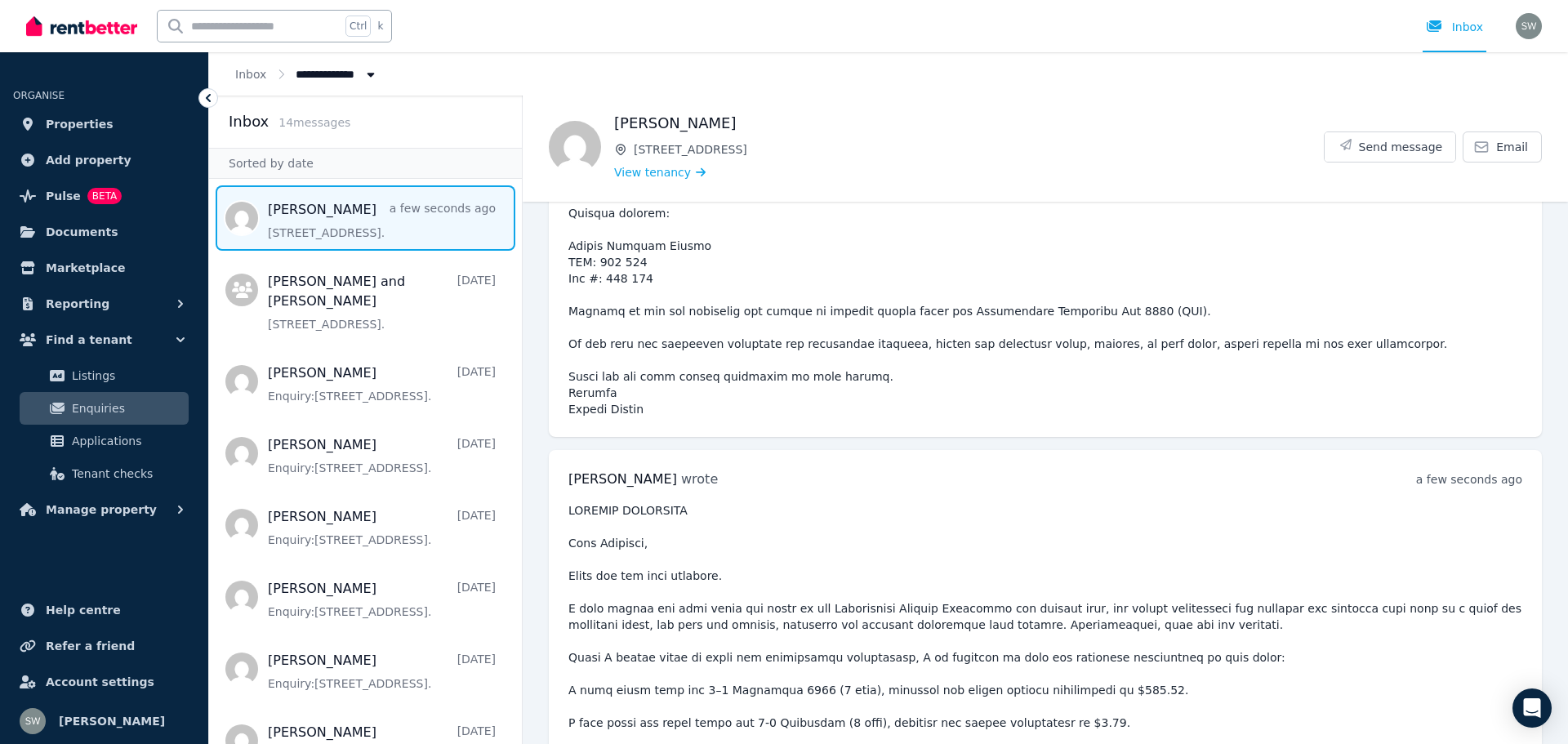
scroll to position [12486, 0]
